Goal: Find specific page/section: Find specific page/section

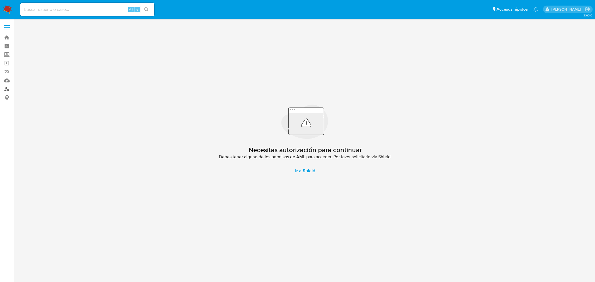
click at [6, 88] on link "Buscador de personas" at bounding box center [33, 89] width 66 height 9
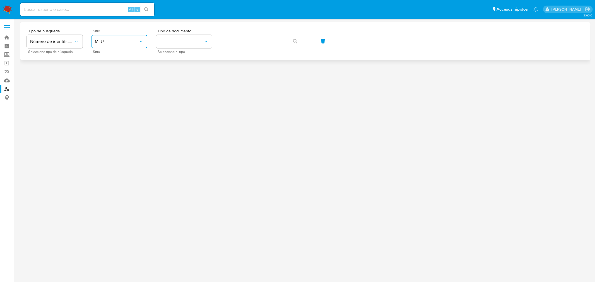
click at [135, 43] on span "MLU" at bounding box center [117, 42] width 44 height 6
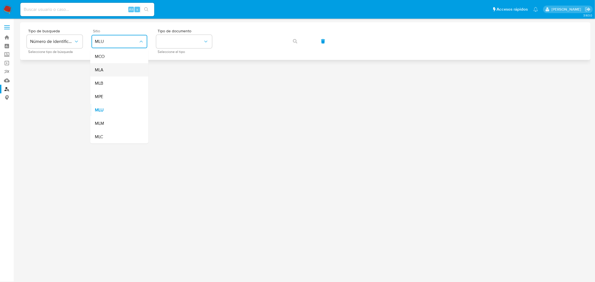
click at [109, 71] on div "MLA" at bounding box center [118, 69] width 46 height 13
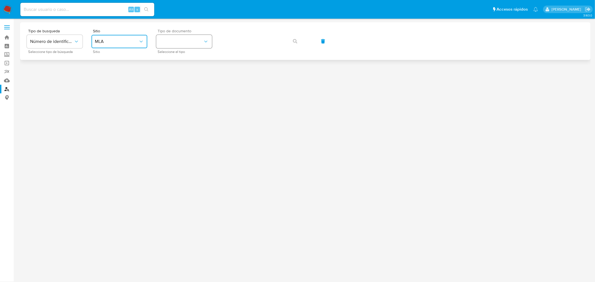
click at [182, 44] on button "identificationType" at bounding box center [184, 41] width 56 height 13
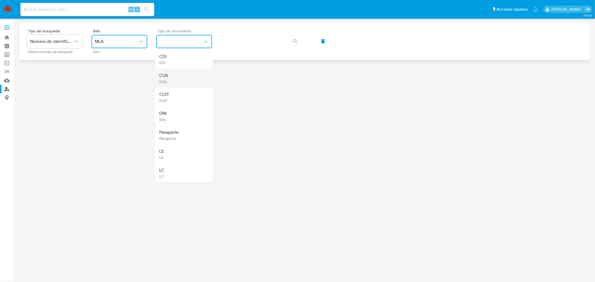
click at [178, 73] on div "CUIL CUIL" at bounding box center [183, 78] width 46 height 19
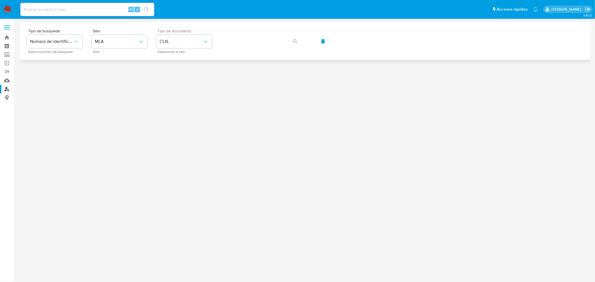
click at [260, 26] on div "Tipo de busqueda Número de identificación Seleccione tipo de búsqueda Sitio MLA…" at bounding box center [305, 41] width 570 height 38
click at [291, 46] on button "button" at bounding box center [295, 41] width 19 height 13
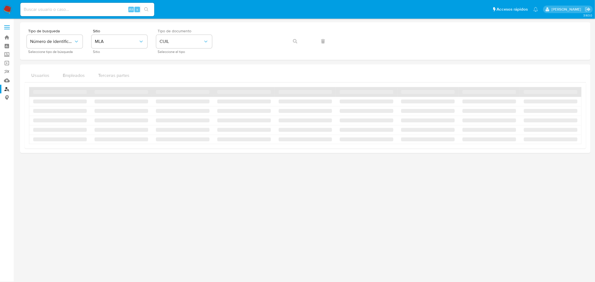
click at [296, 40] on div "Tipo de busqueda Número de identificación Seleccione tipo de búsqueda Sitio MLA…" at bounding box center [305, 41] width 557 height 24
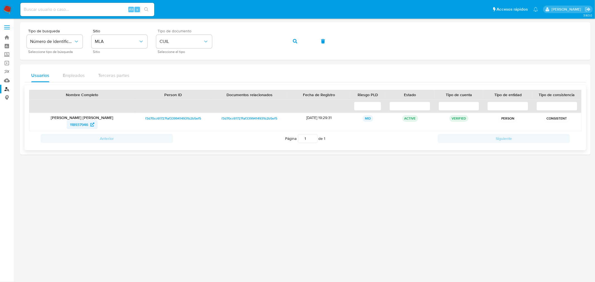
click at [89, 122] on span "118937946" at bounding box center [82, 124] width 24 height 9
click at [296, 37] on span "button" at bounding box center [295, 41] width 4 height 12
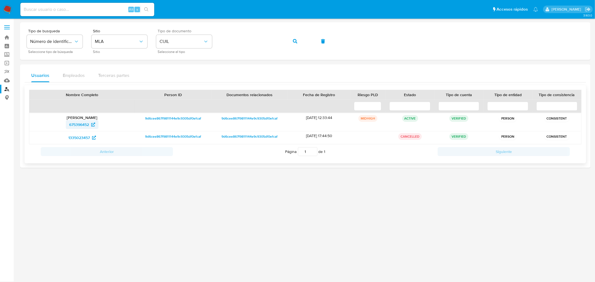
click at [84, 127] on span "675396452" at bounding box center [79, 124] width 20 height 9
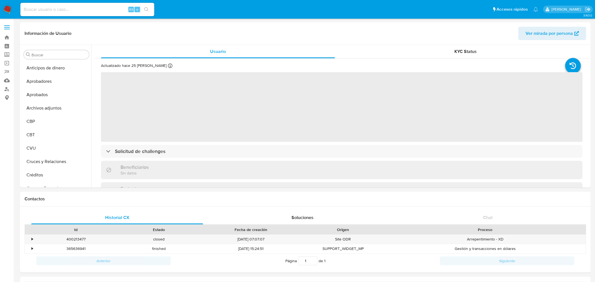
select select "10"
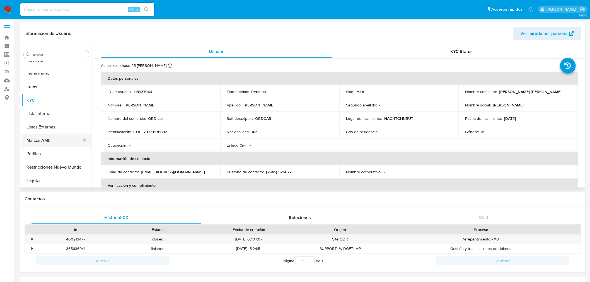
scroll to position [240, 0]
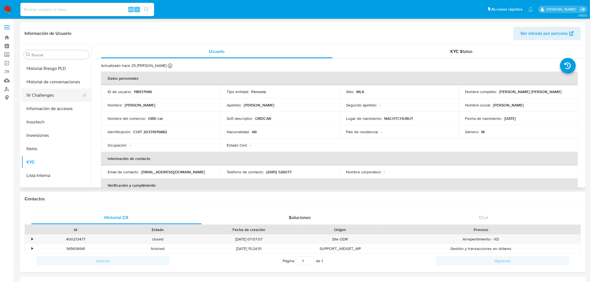
click at [47, 94] on button "IV Challenges" at bounding box center [53, 95] width 65 height 13
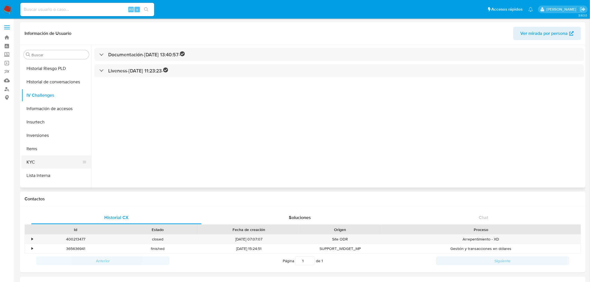
click at [41, 159] on button "KYC" at bounding box center [53, 162] width 65 height 13
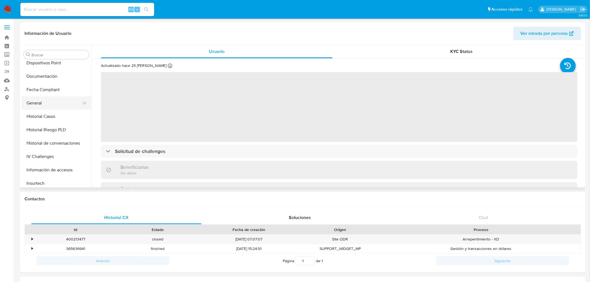
scroll to position [178, 0]
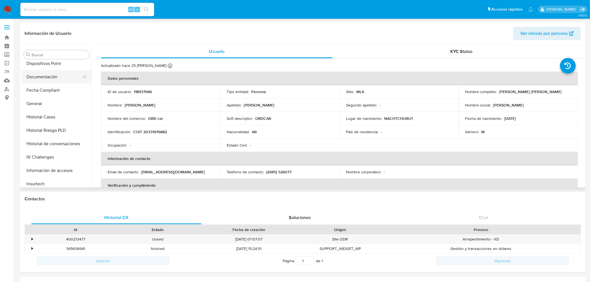
click at [32, 76] on button "Documentación" at bounding box center [53, 76] width 65 height 13
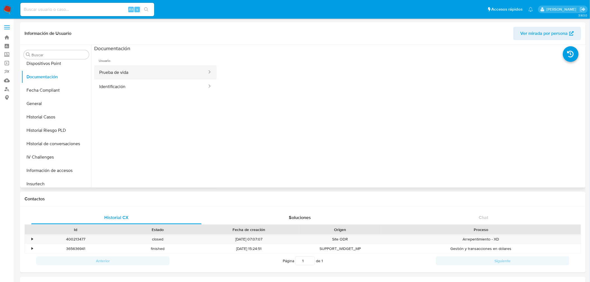
click at [129, 66] on button "Prueba de vida" at bounding box center [151, 72] width 114 height 14
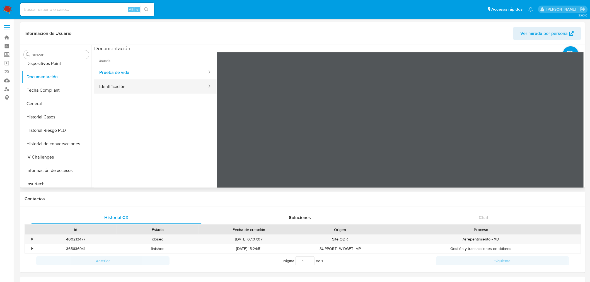
click at [135, 91] on button "Identificación" at bounding box center [151, 86] width 114 height 14
click at [574, 143] on icon at bounding box center [577, 142] width 11 height 11
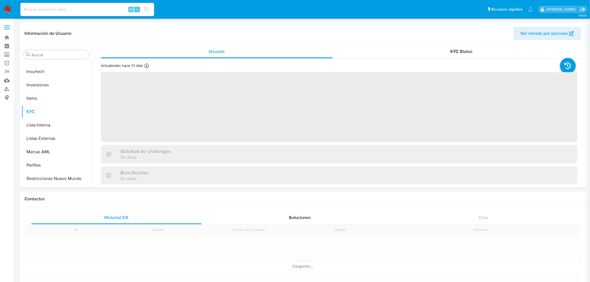
scroll to position [302, 0]
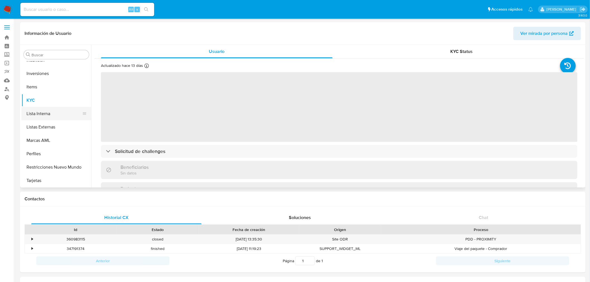
select select "10"
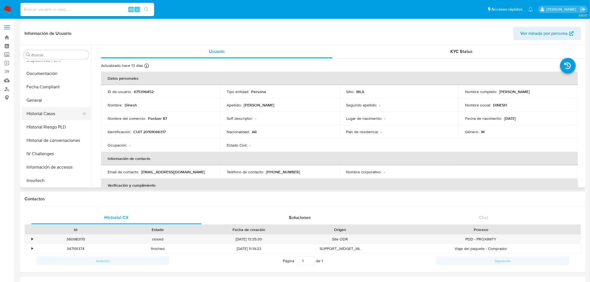
scroll to position [178, 0]
click at [38, 76] on button "Documentación" at bounding box center [53, 76] width 65 height 13
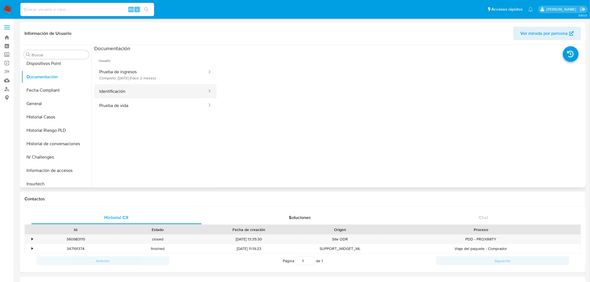
click at [123, 94] on button "Identificación" at bounding box center [151, 91] width 114 height 14
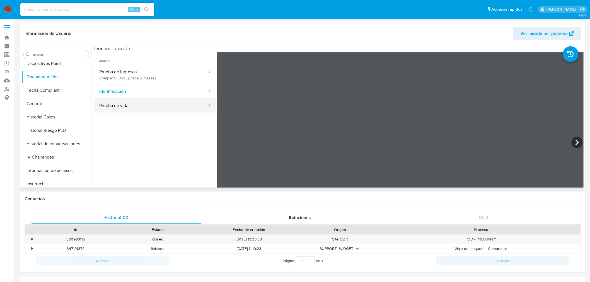
click at [133, 105] on button "Prueba de vida" at bounding box center [151, 105] width 114 height 14
click at [145, 92] on button "Identificación" at bounding box center [151, 91] width 114 height 14
click at [576, 141] on icon at bounding box center [577, 143] width 3 height 6
click at [129, 104] on button "Prueba de vida" at bounding box center [151, 105] width 114 height 14
